Goal: Task Accomplishment & Management: Complete application form

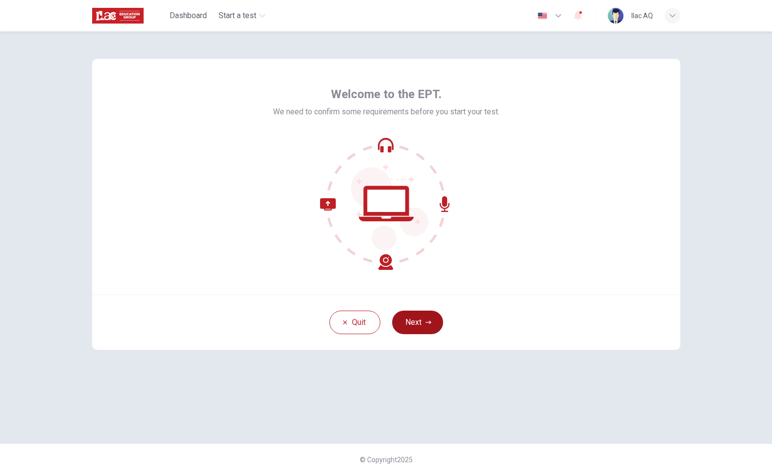
click at [420, 316] on button "Next" at bounding box center [417, 322] width 51 height 24
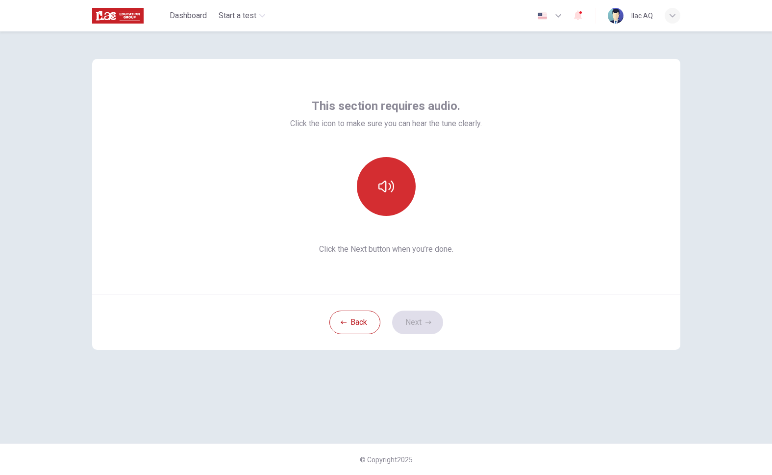
click at [403, 201] on button "button" at bounding box center [386, 186] width 59 height 59
click at [404, 322] on button "Next" at bounding box center [417, 322] width 51 height 24
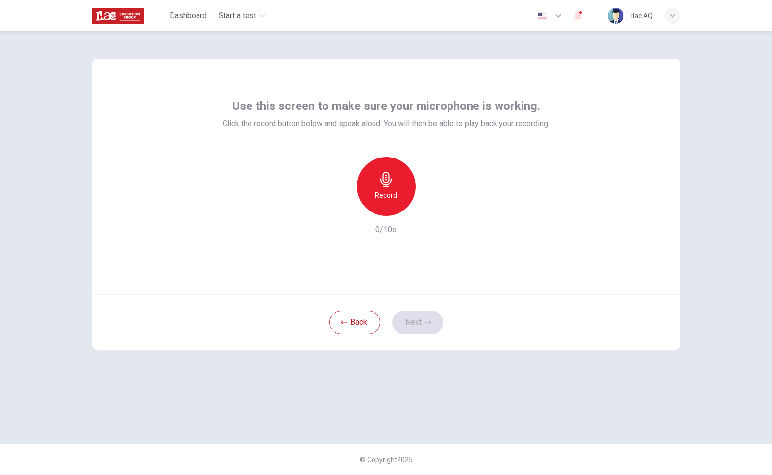
click at [389, 198] on h6 "Record" at bounding box center [386, 195] width 22 height 12
click at [389, 198] on h6 "Stop" at bounding box center [386, 195] width 15 height 12
click at [424, 325] on button "Next" at bounding box center [417, 322] width 51 height 24
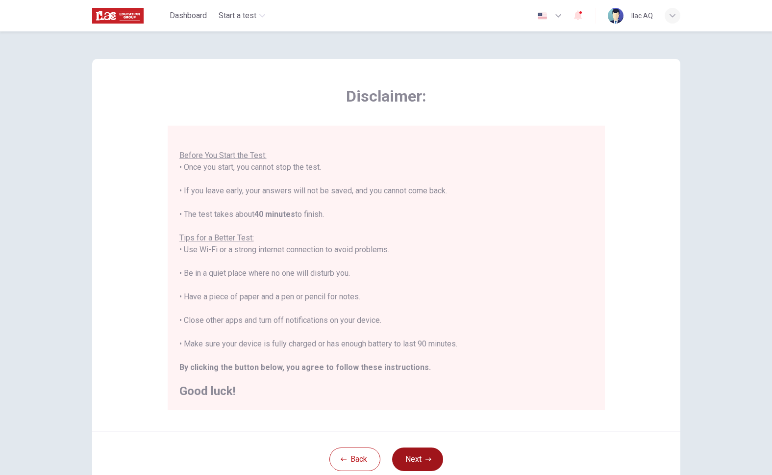
scroll to position [71, 0]
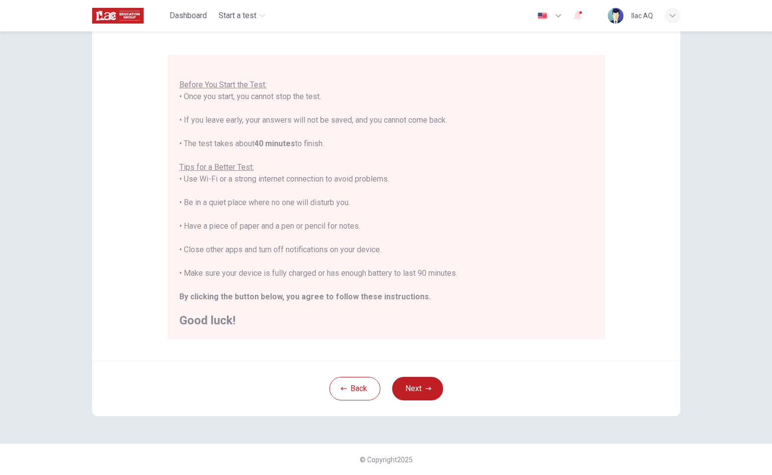
click at [413, 402] on div "Back Next" at bounding box center [386, 387] width 588 height 55
click at [420, 384] on button "Next" at bounding box center [417, 389] width 51 height 24
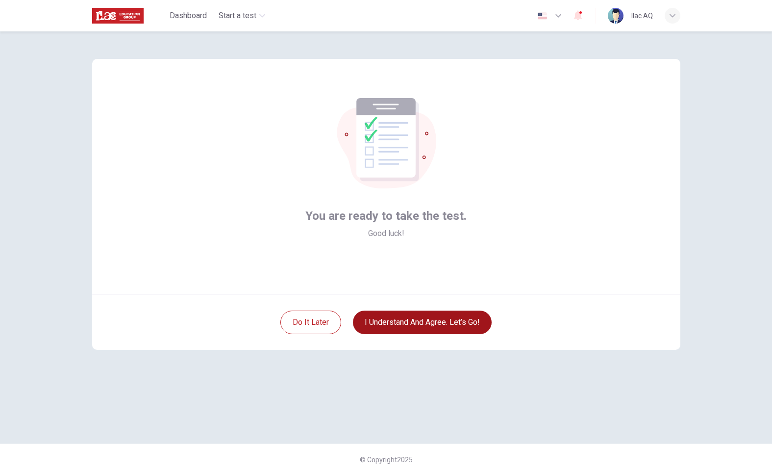
click at [433, 323] on button "I understand and agree. Let’s go!" at bounding box center [422, 322] width 139 height 24
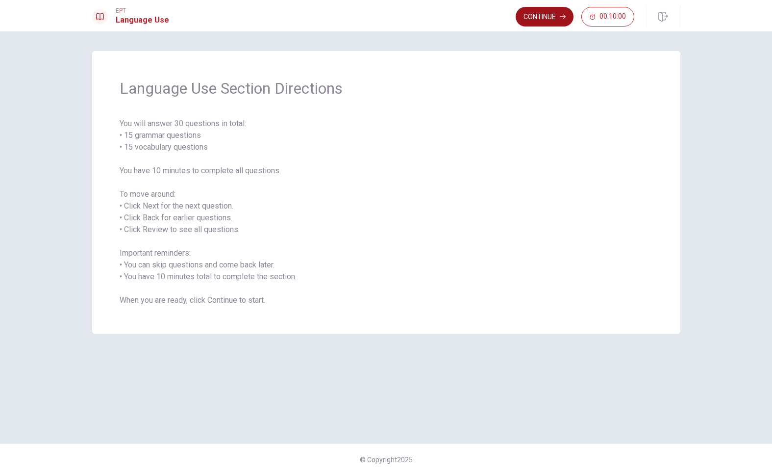
click at [543, 17] on button "Continue" at bounding box center [545, 17] width 58 height 20
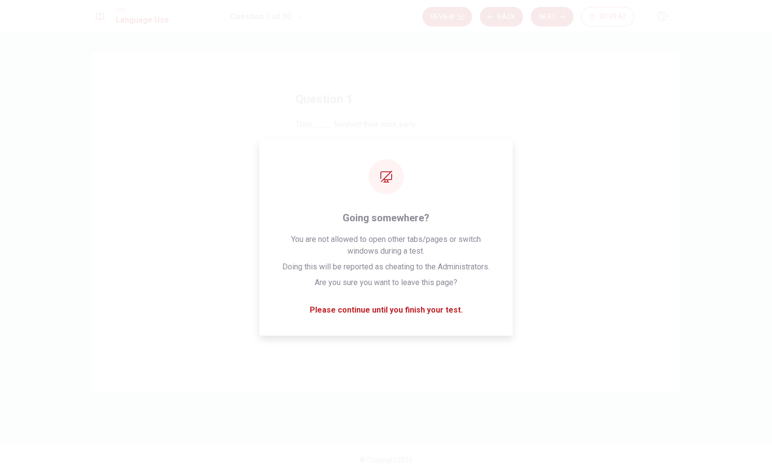
click at [559, 140] on div "Question 1 They ____ finished their work early. A has B have C having D is" at bounding box center [386, 221] width 588 height 341
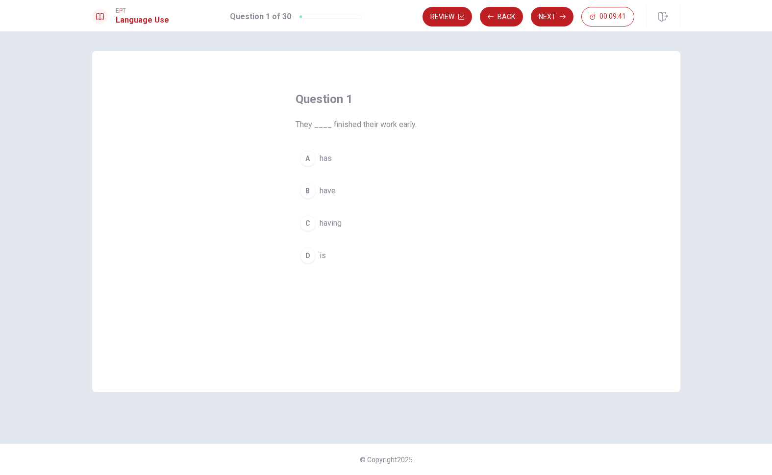
click at [553, 9] on button "Next" at bounding box center [552, 17] width 43 height 20
click at [316, 180] on button "B were finished" at bounding box center [386, 190] width 181 height 25
